Goal: Task Accomplishment & Management: Use online tool/utility

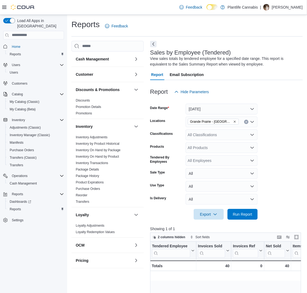
scroll to position [0, 293]
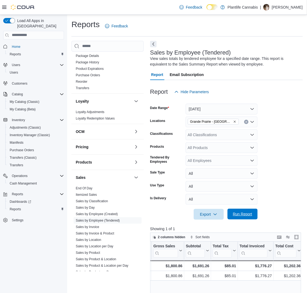
click at [248, 214] on span "Run Report" at bounding box center [242, 213] width 19 height 5
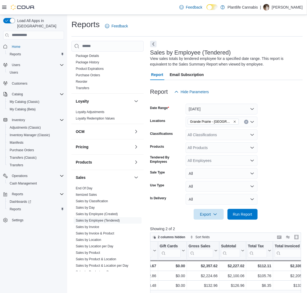
scroll to position [0, 251]
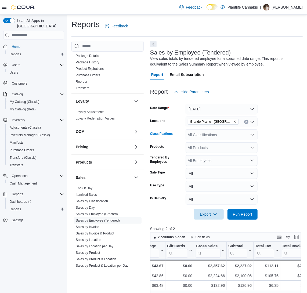
click at [239, 134] on div "All Classifications" at bounding box center [221, 134] width 72 height 11
type input "**"
click at [238, 144] on div "Accessory Group" at bounding box center [221, 143] width 65 height 5
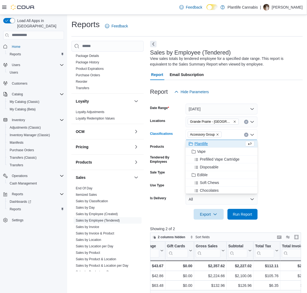
drag, startPoint x: 281, startPoint y: 175, endPoint x: 264, endPoint y: 218, distance: 45.8
click at [281, 175] on form "Date Range [DATE] Locations [GEOGRAPHIC_DATA] - [GEOGRAPHIC_DATA] Classificatio…" at bounding box center [226, 158] width 152 height 122
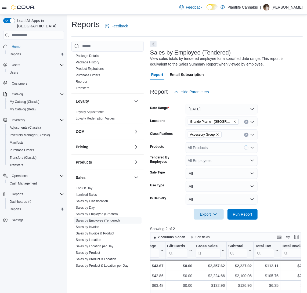
click at [250, 223] on div at bounding box center [226, 222] width 152 height 6
click at [249, 220] on div at bounding box center [226, 222] width 152 height 6
click at [249, 219] on span "Run Report" at bounding box center [242, 213] width 24 height 11
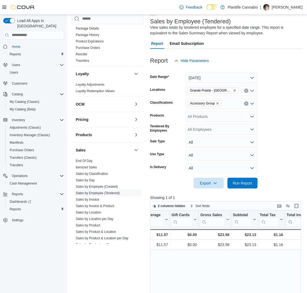
scroll to position [0, 253]
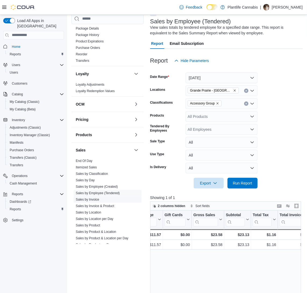
click at [95, 198] on link "Sales by Invoice" at bounding box center [87, 199] width 23 height 4
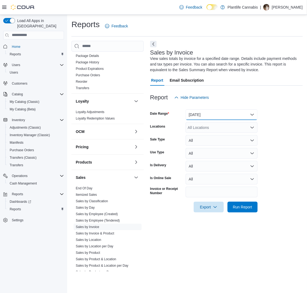
click at [218, 118] on button "[DATE]" at bounding box center [221, 114] width 72 height 11
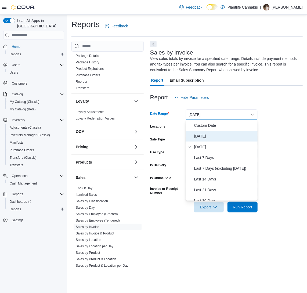
click at [217, 136] on span "[DATE]" at bounding box center [224, 136] width 61 height 6
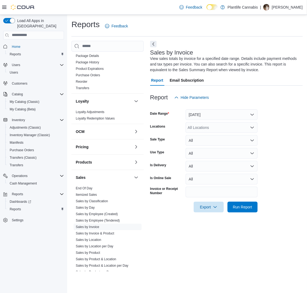
click at [222, 127] on div "All Locations" at bounding box center [221, 127] width 72 height 11
type input "****"
drag, startPoint x: 225, startPoint y: 136, endPoint x: 238, endPoint y: 100, distance: 37.8
click at [225, 136] on span "Grande Prairie - [GEOGRAPHIC_DATA]" at bounding box center [233, 136] width 67 height 5
click at [239, 100] on div "Report Hide Parameters" at bounding box center [226, 97] width 152 height 11
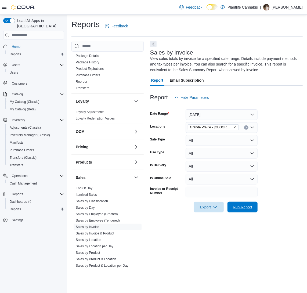
drag, startPoint x: 248, startPoint y: 209, endPoint x: 224, endPoint y: 211, distance: 23.4
click at [247, 209] on span "Run Report" at bounding box center [242, 206] width 19 height 5
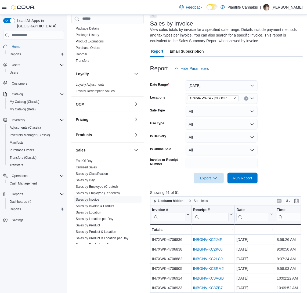
scroll to position [30, 0]
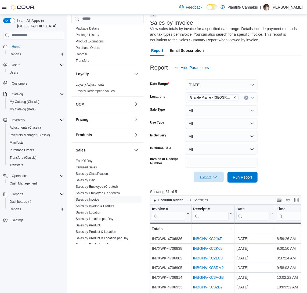
click at [206, 178] on span "Export" at bounding box center [209, 176] width 24 height 11
click at [208, 188] on span "Export to Excel" at bounding box center [209, 187] width 24 height 4
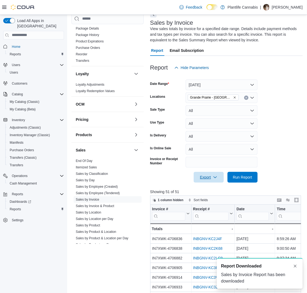
scroll to position [0, 0]
